Goal: Information Seeking & Learning: Learn about a topic

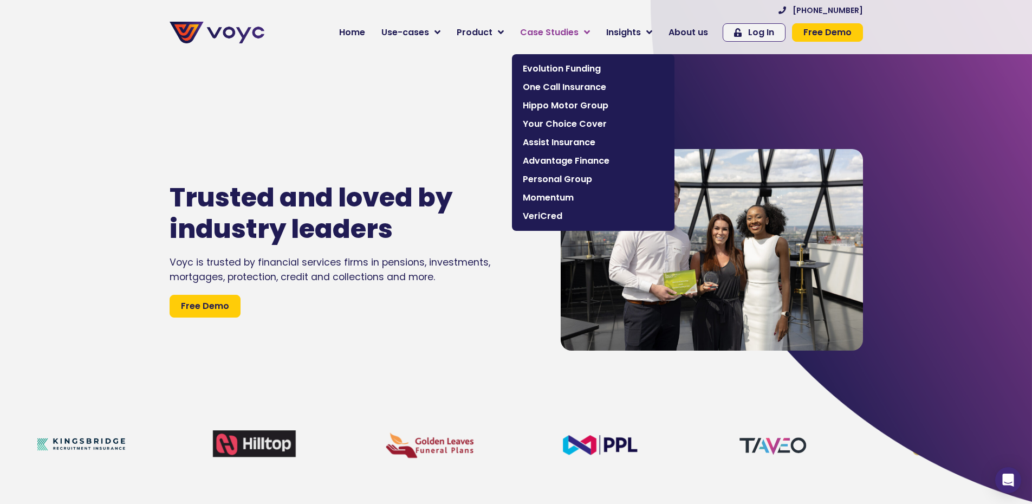
click at [576, 34] on span "Case Studies" at bounding box center [549, 32] width 58 height 13
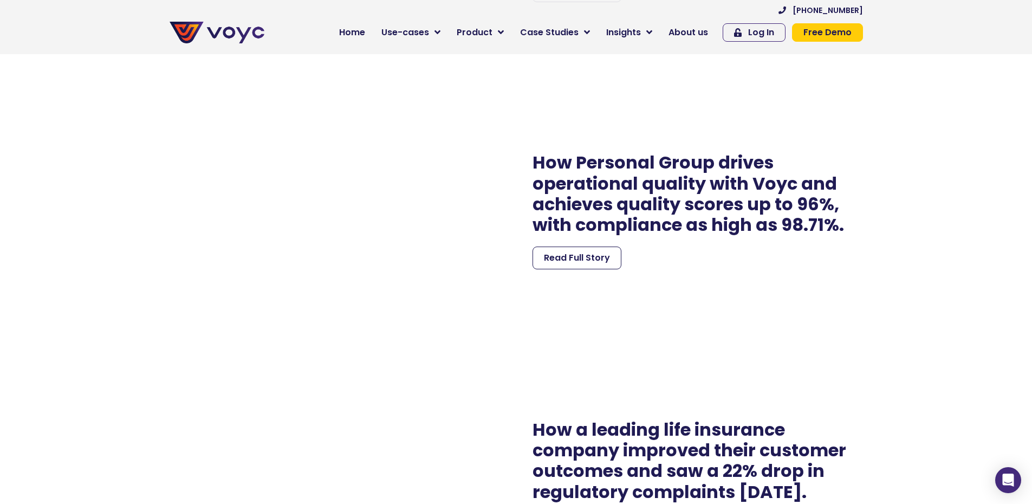
scroll to position [2816, 0]
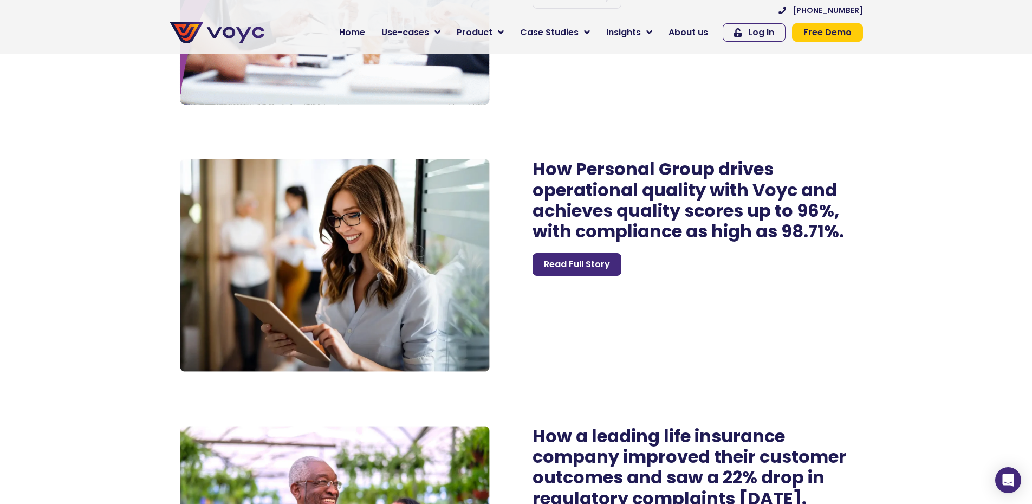
click at [597, 271] on span "Read Full Story" at bounding box center [577, 264] width 66 height 13
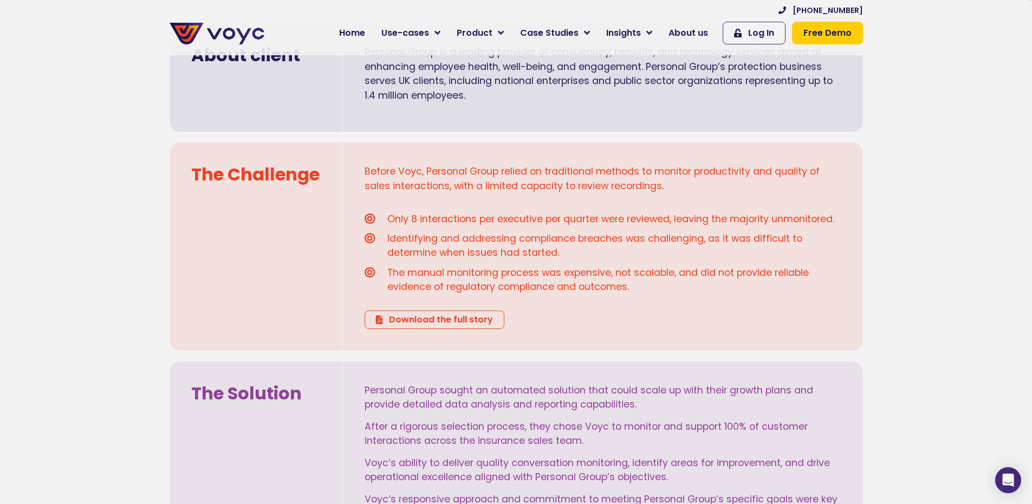
scroll to position [487, 0]
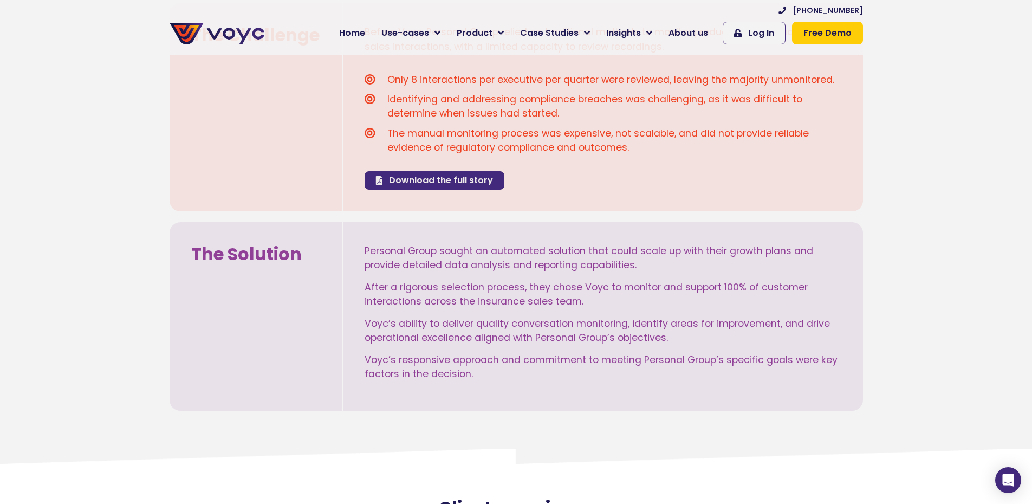
click at [381, 180] on icon at bounding box center [379, 180] width 6 height 9
